Goal: Task Accomplishment & Management: Use online tool/utility

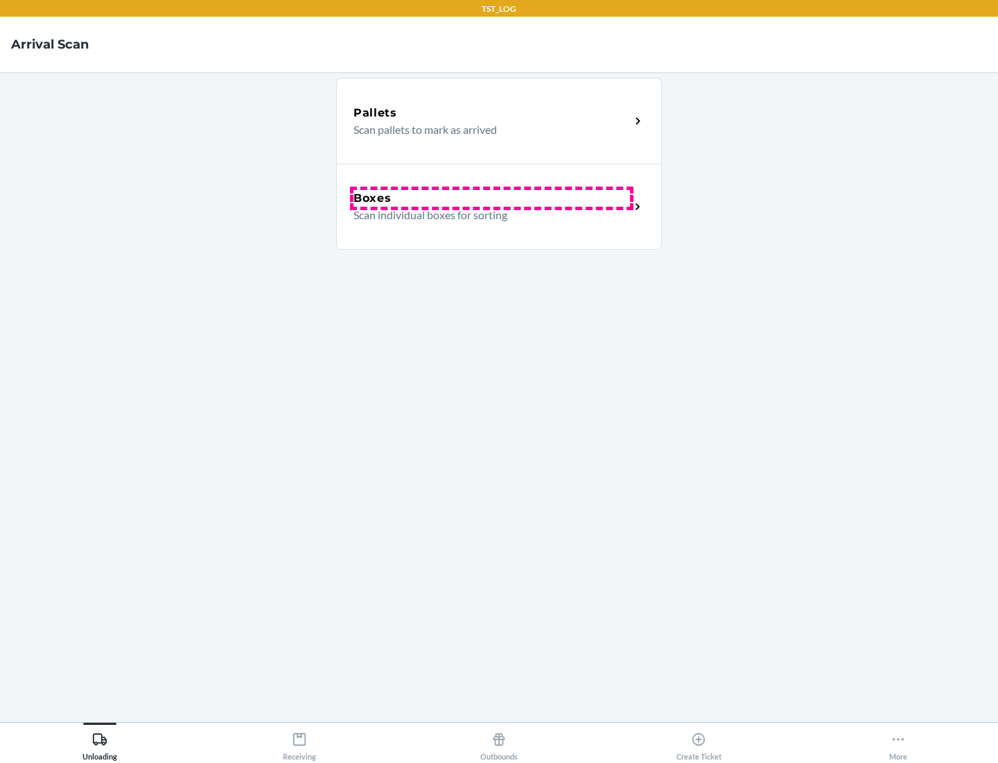
click at [492, 198] on div "Boxes" at bounding box center [492, 198] width 277 height 17
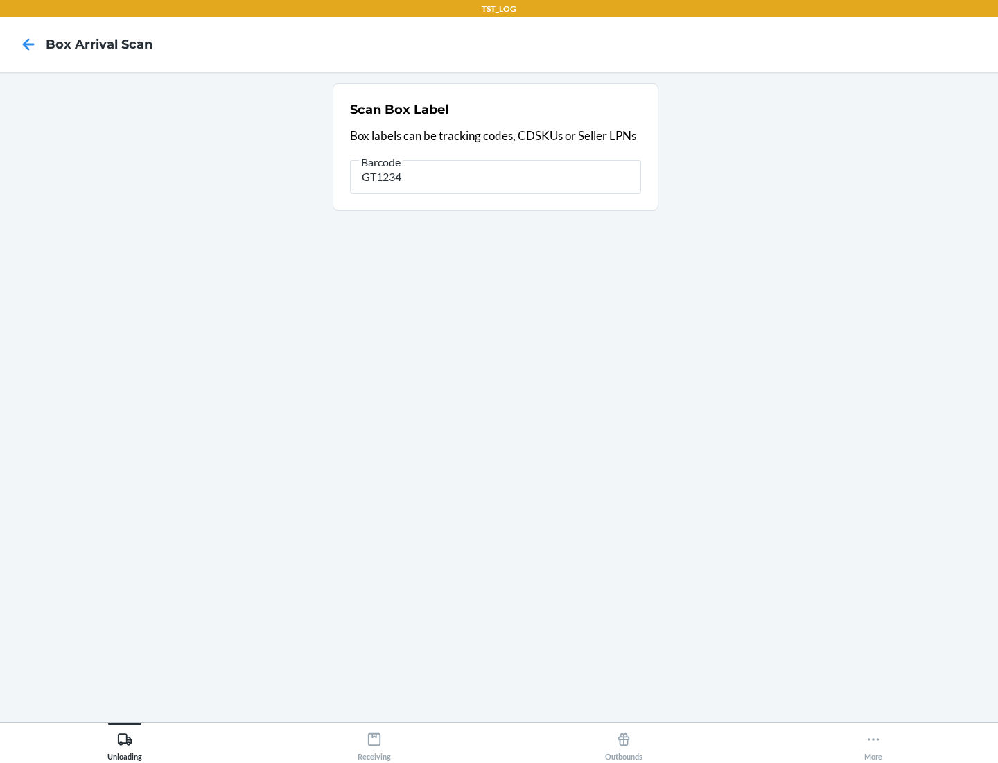
type input "GT1234"
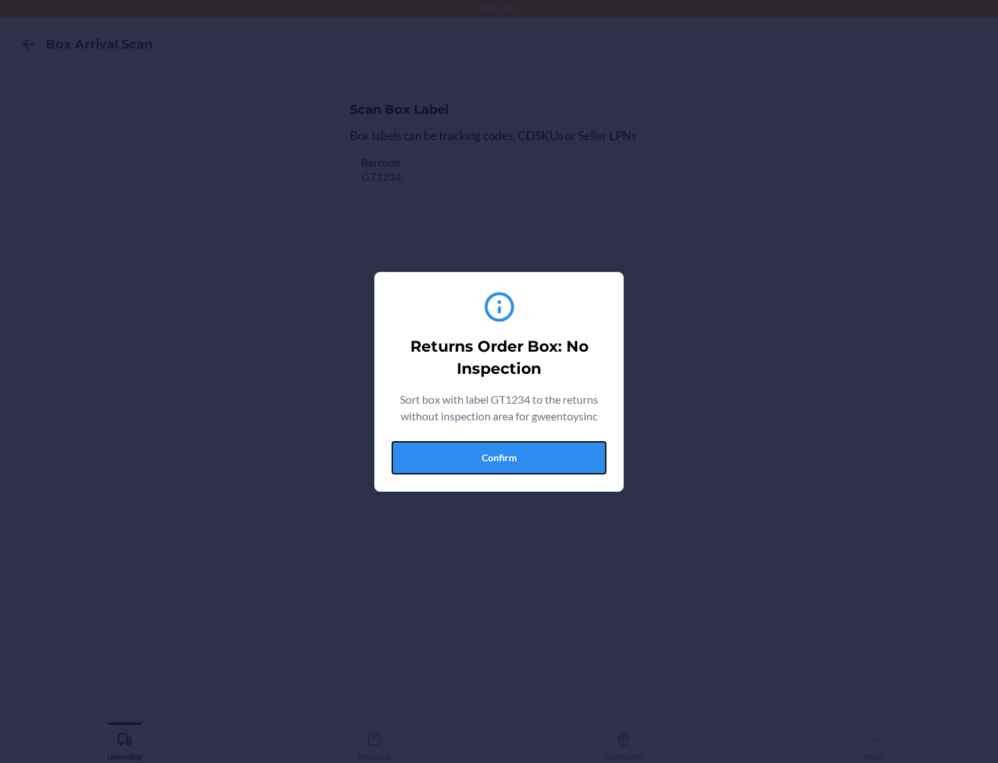
click at [499, 457] on button "Confirm" at bounding box center [499, 457] width 215 height 33
